Goal: Task Accomplishment & Management: Use online tool/utility

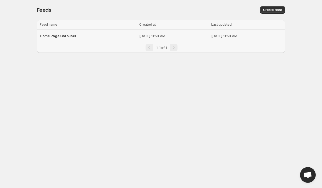
click at [90, 35] on div "Home Page Carousel" at bounding box center [88, 35] width 96 height 9
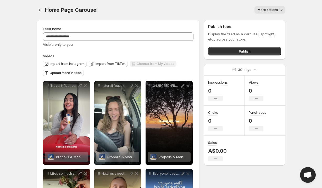
click at [278, 8] on button "More actions" at bounding box center [270, 9] width 31 height 7
click at [243, 51] on span "Publish" at bounding box center [245, 51] width 12 height 5
click at [221, 49] on button "Publish" at bounding box center [244, 51] width 73 height 8
